Goal: Task Accomplishment & Management: Manage account settings

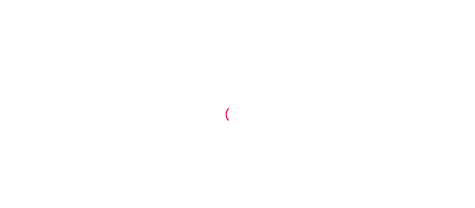
click at [262, 49] on div at bounding box center [237, 104] width 475 height 208
click at [227, 18] on div at bounding box center [237, 104] width 475 height 208
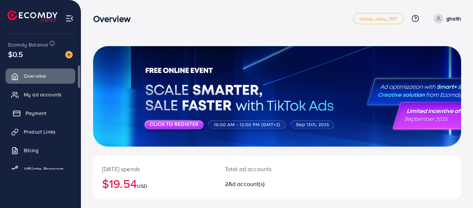
click at [53, 107] on link "Payment" at bounding box center [41, 112] width 70 height 15
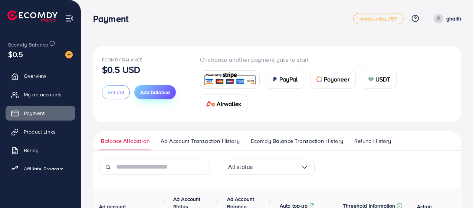
click at [169, 92] on span "Add balance" at bounding box center [155, 91] width 30 height 7
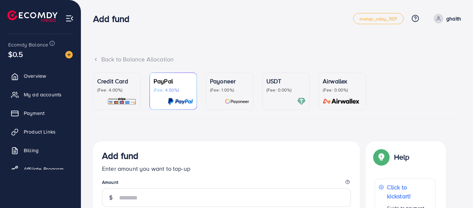
click at [117, 101] on div at bounding box center [116, 101] width 39 height 9
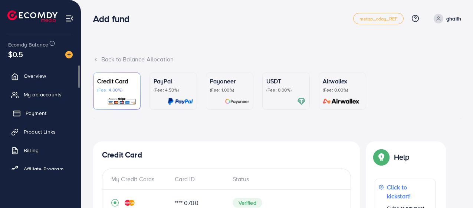
click at [30, 109] on span "Payment" at bounding box center [36, 112] width 21 height 7
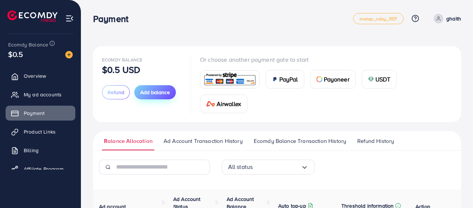
click at [151, 91] on span "Add balance" at bounding box center [155, 91] width 30 height 7
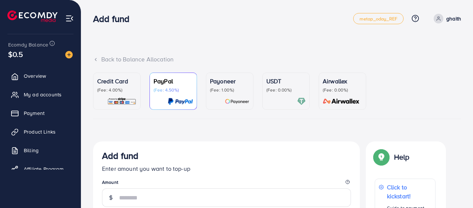
click at [118, 87] on p "(Fee: 4.00%)" at bounding box center [116, 90] width 39 height 6
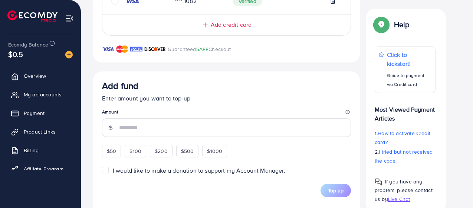
scroll to position [245, 0]
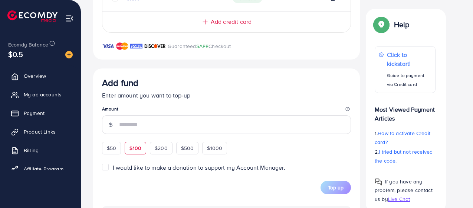
click at [134, 145] on span "$100" at bounding box center [136, 147] width 12 height 7
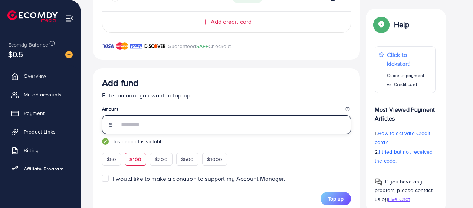
click at [144, 128] on input "***" at bounding box center [235, 124] width 232 height 19
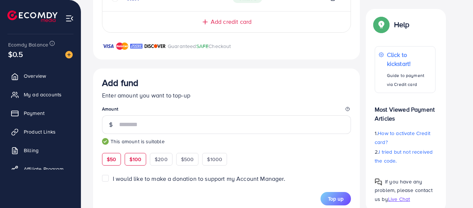
click at [113, 160] on span "$50" at bounding box center [111, 158] width 9 height 7
type input "**"
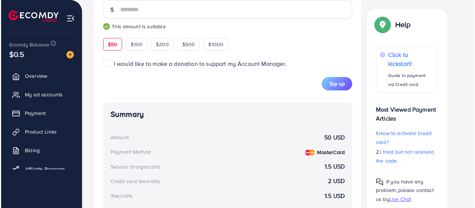
scroll to position [332, 0]
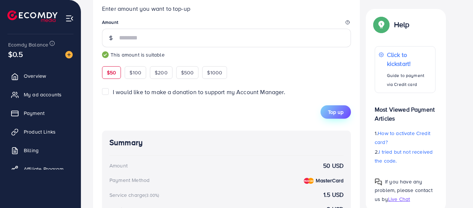
click at [340, 111] on span "Top up" at bounding box center [336, 111] width 16 height 7
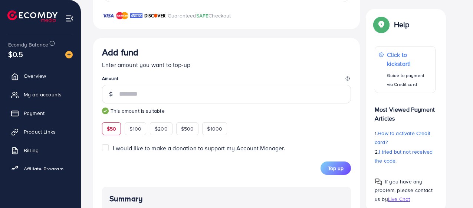
scroll to position [286, 0]
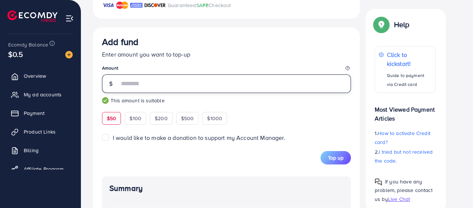
click at [197, 78] on input "**" at bounding box center [235, 83] width 232 height 19
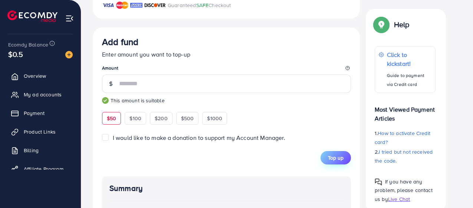
click at [338, 155] on span "Top up" at bounding box center [336, 157] width 16 height 7
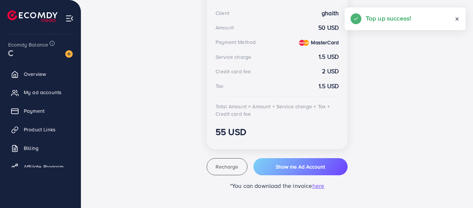
scroll to position [234, 0]
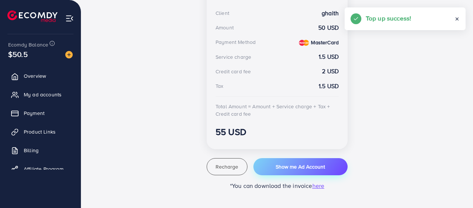
click at [288, 163] on span "Show me Ad Account" at bounding box center [300, 166] width 49 height 7
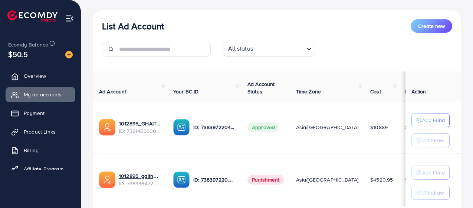
scroll to position [101, 0]
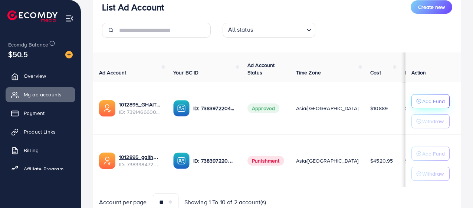
click at [422, 100] on div "Add Fund" at bounding box center [431, 101] width 29 height 9
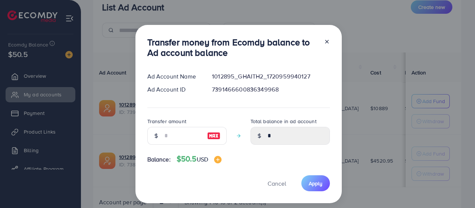
click at [213, 137] on img at bounding box center [213, 135] width 13 height 9
type input "**"
type input "*****"
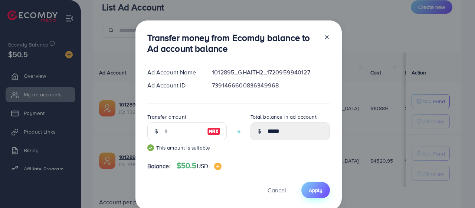
click at [316, 186] on button "Apply" at bounding box center [316, 190] width 29 height 16
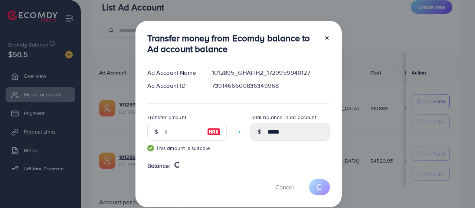
type input "*"
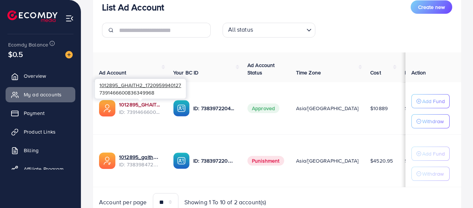
click at [141, 101] on link "1012895_GHAITH2_1720959940127" at bounding box center [140, 104] width 42 height 7
click at [129, 103] on link "1012895_GHAITH2_1720959940127" at bounding box center [140, 104] width 42 height 7
